Goal: Information Seeking & Learning: Find specific fact

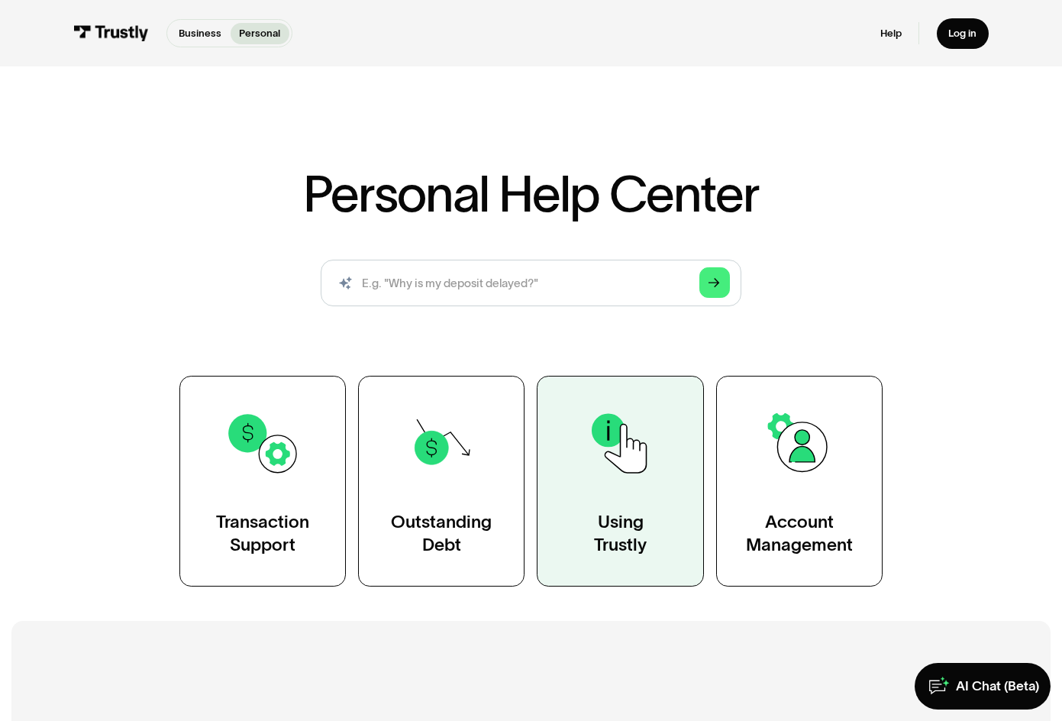
click at [615, 503] on link "Using Trustly" at bounding box center [620, 481] width 166 height 211
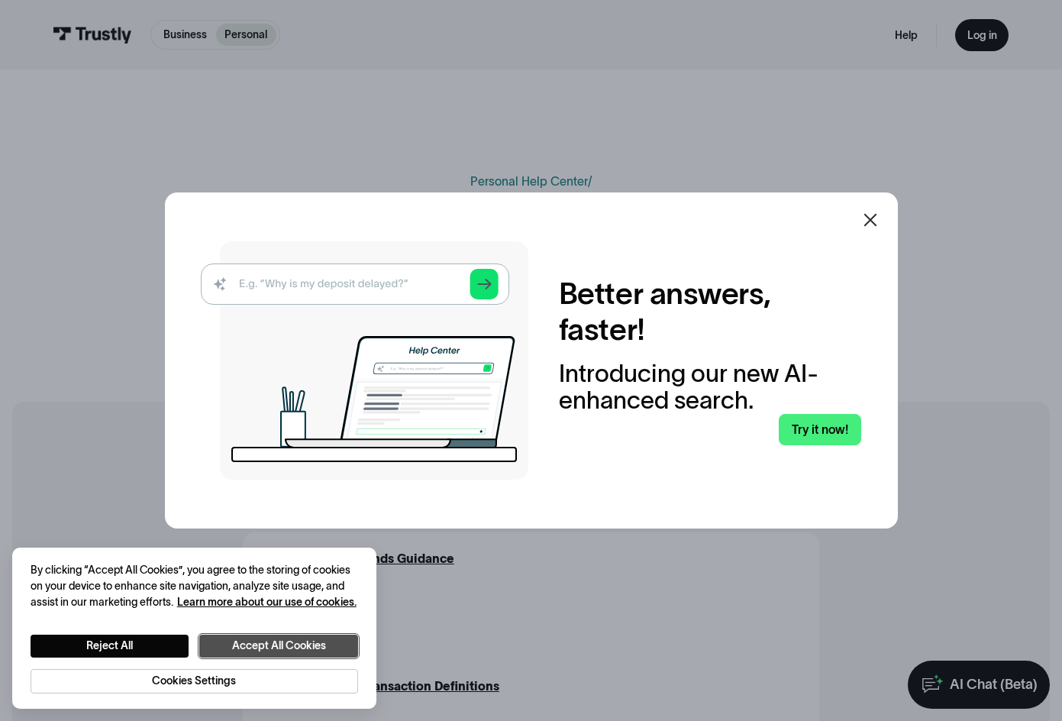
click at [225, 645] on button "Accept All Cookies" at bounding box center [278, 646] width 159 height 23
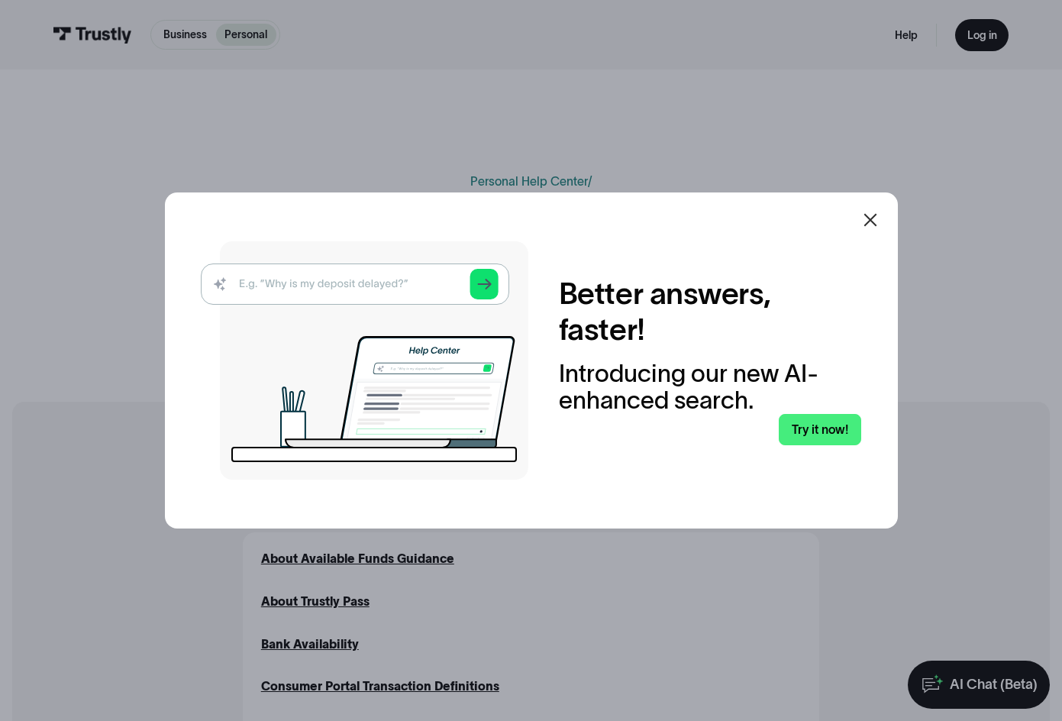
click at [875, 220] on icon at bounding box center [870, 220] width 13 height 13
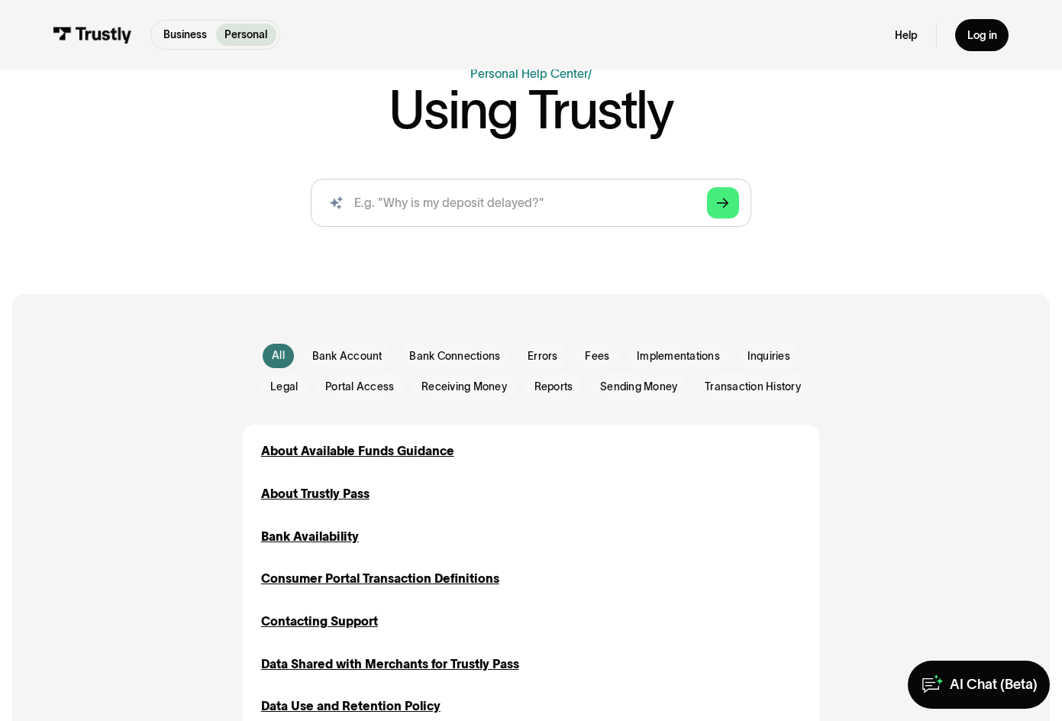
scroll to position [229, 0]
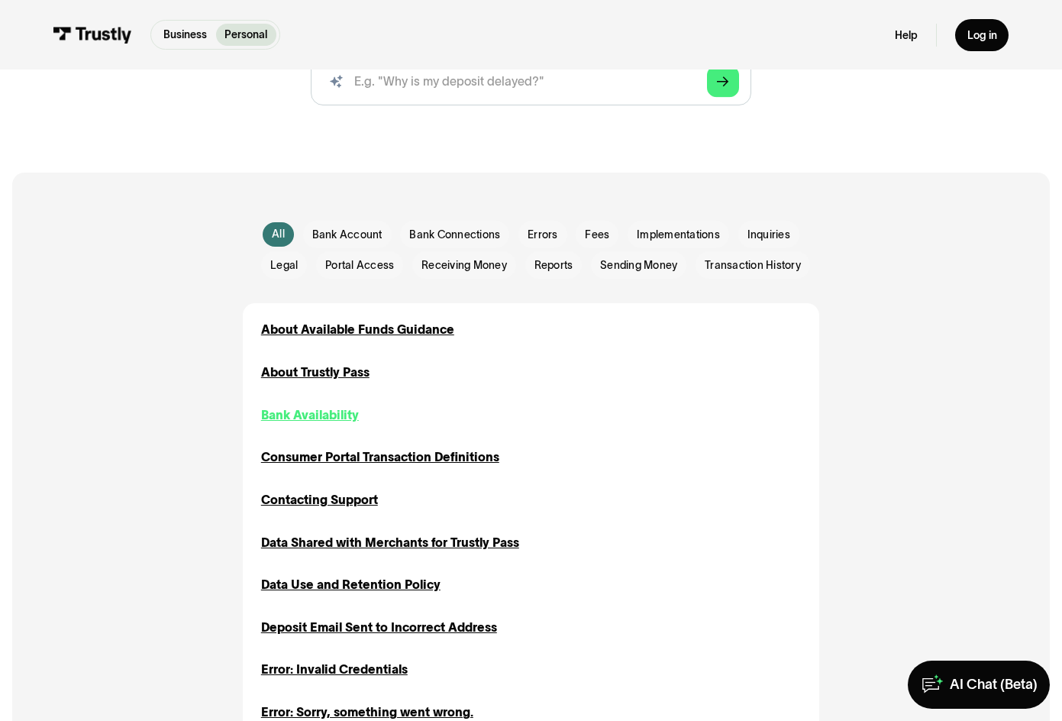
click at [303, 418] on div "Bank Availability" at bounding box center [310, 415] width 98 height 18
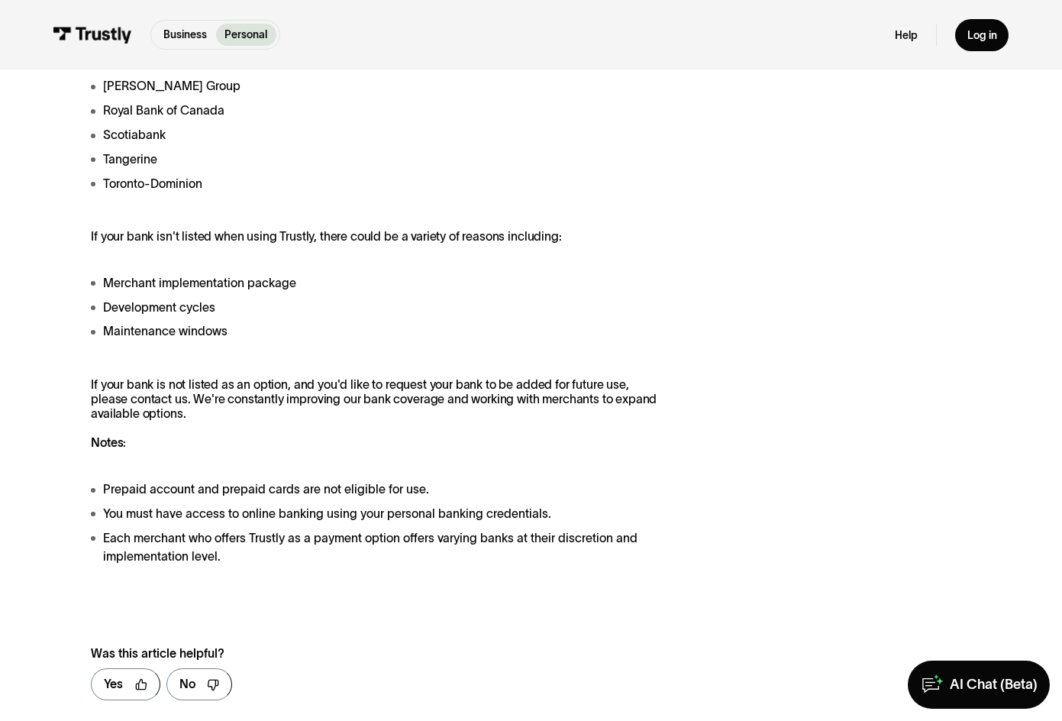
scroll to position [1527, 0]
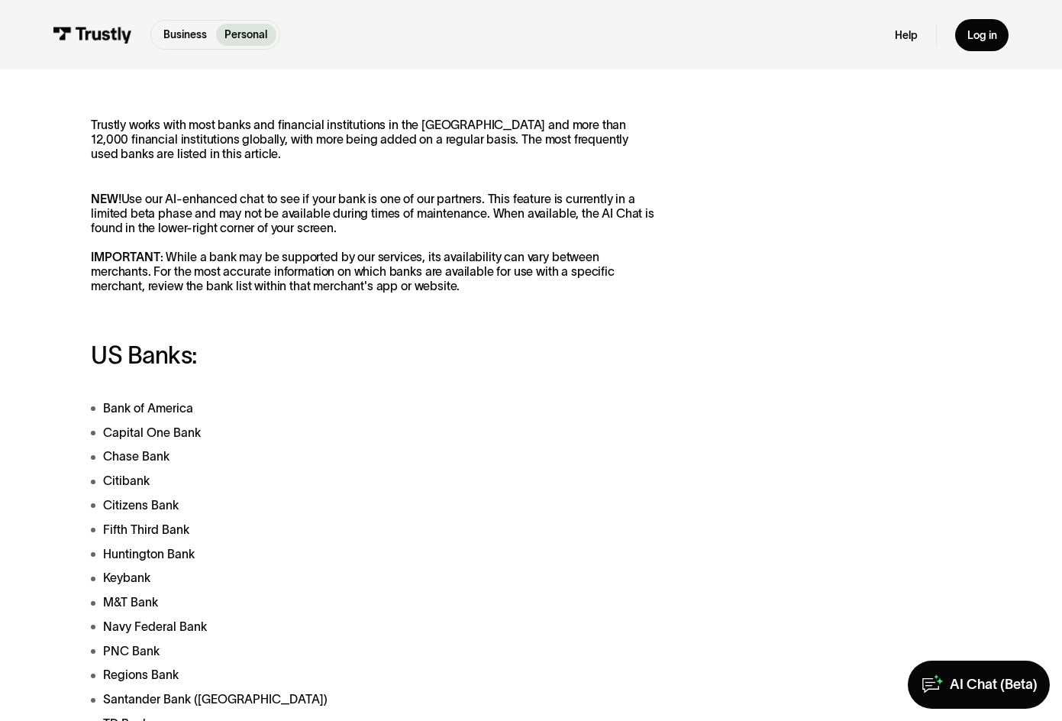
scroll to position [0, 0]
